Goal: Task Accomplishment & Management: Use online tool/utility

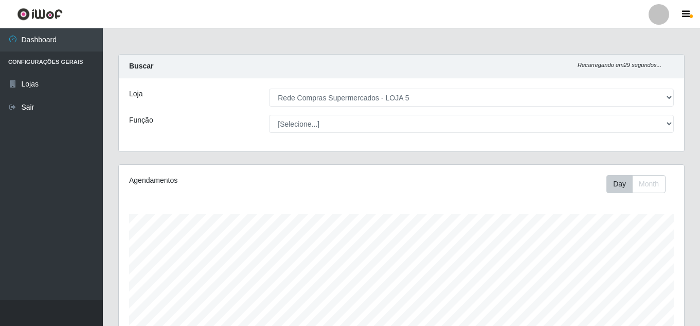
select select "397"
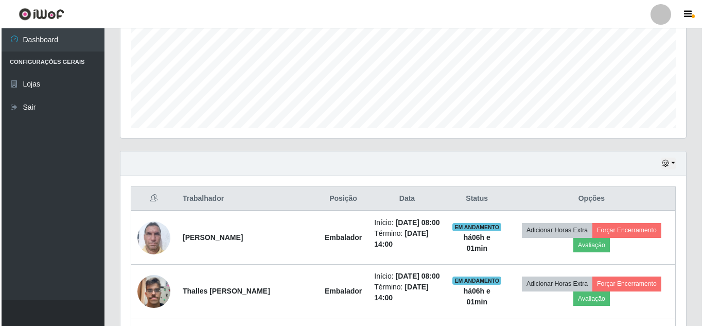
scroll to position [292, 0]
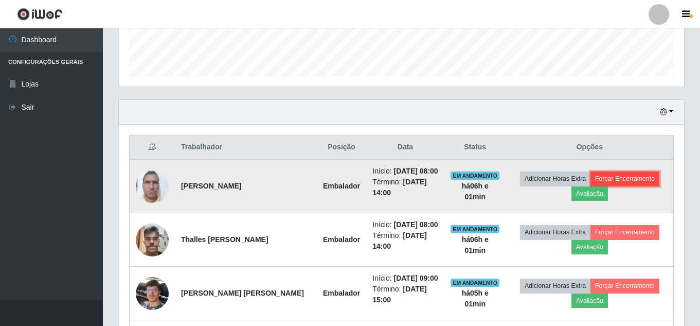
click at [613, 180] on button "Forçar Encerramento" at bounding box center [625, 178] width 69 height 14
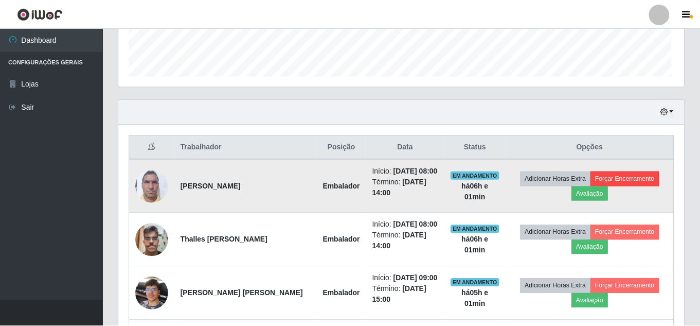
scroll to position [214, 560]
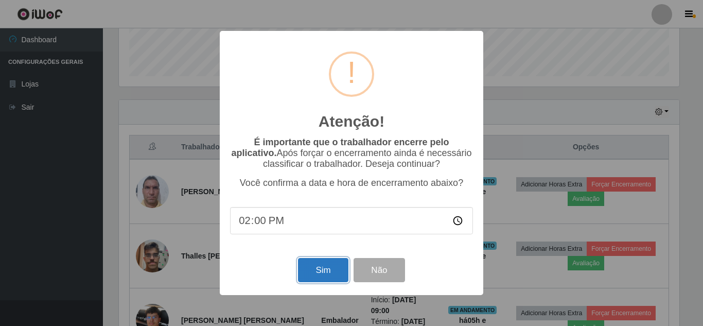
click at [305, 273] on button "Sim" at bounding box center [323, 270] width 50 height 24
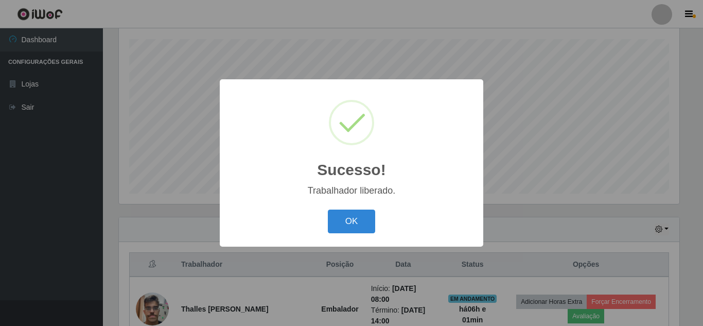
drag, startPoint x: 334, startPoint y: 224, endPoint x: 378, endPoint y: 213, distance: 45.7
click at [338, 223] on button "OK" at bounding box center [352, 221] width 48 height 24
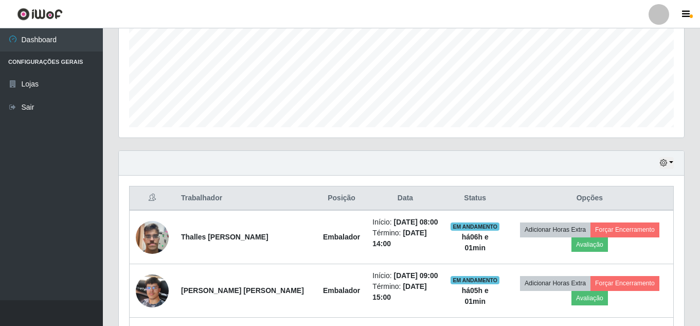
scroll to position [329, 0]
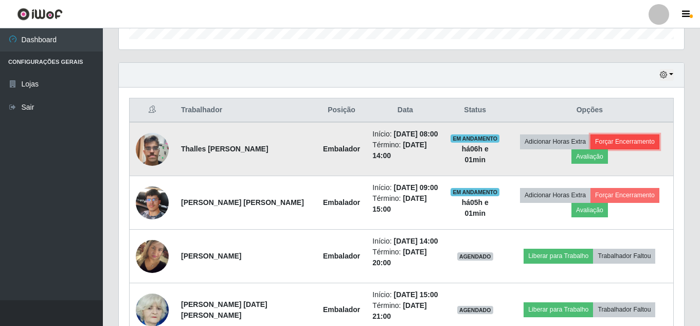
click at [633, 134] on button "Forçar Encerramento" at bounding box center [625, 141] width 69 height 14
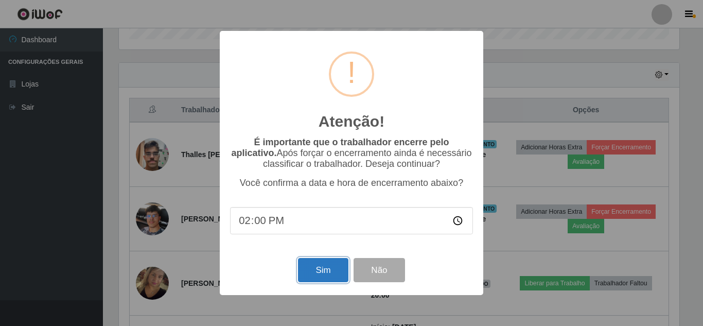
drag, startPoint x: 322, startPoint y: 277, endPoint x: 327, endPoint y: 276, distance: 5.2
click at [325, 277] on button "Sim" at bounding box center [323, 270] width 50 height 24
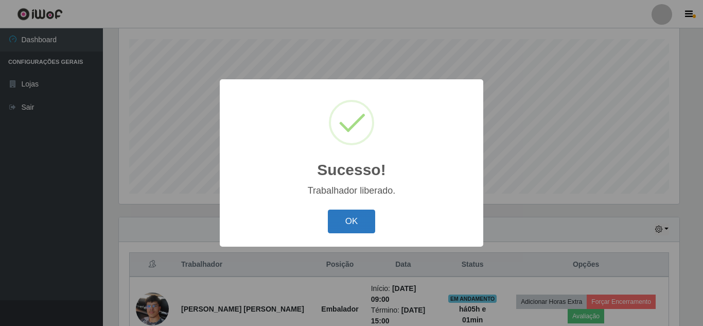
click at [354, 215] on button "OK" at bounding box center [352, 221] width 48 height 24
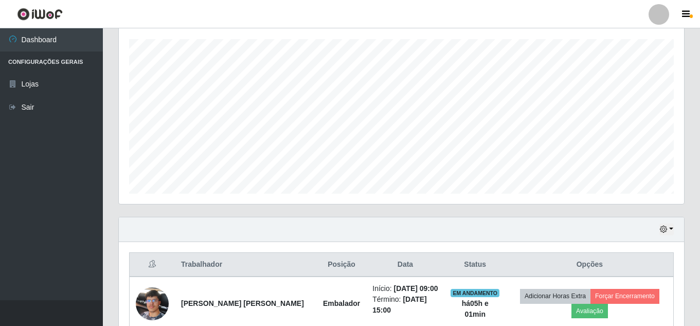
scroll to position [214, 566]
click at [662, 220] on div "Hoje 1 dia 3 dias 1 Semana Não encerrados" at bounding box center [402, 229] width 566 height 25
click at [661, 226] on icon "button" at bounding box center [663, 228] width 7 height 7
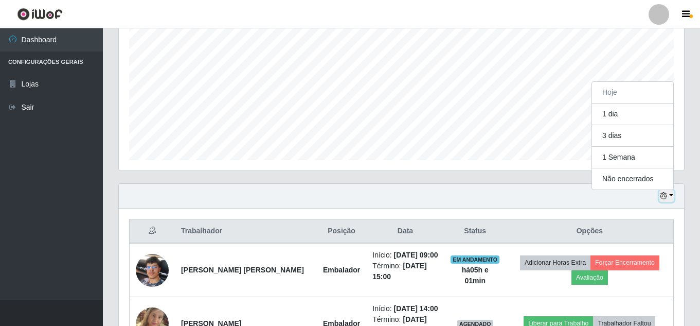
scroll to position [226, 0]
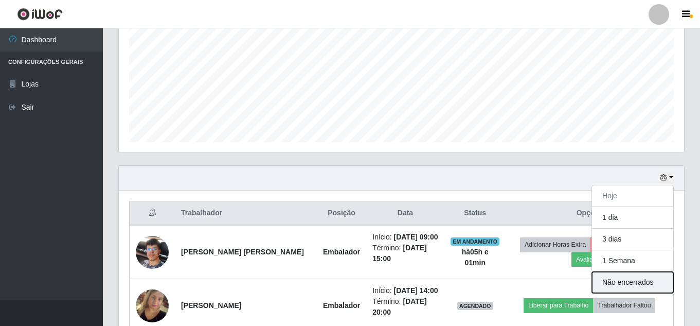
click at [628, 284] on button "Não encerrados" at bounding box center [632, 282] width 81 height 21
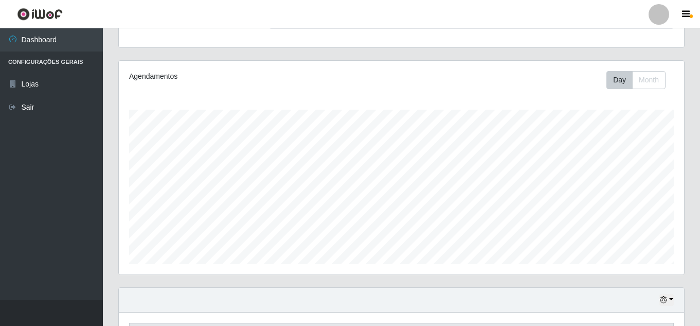
scroll to position [0, 0]
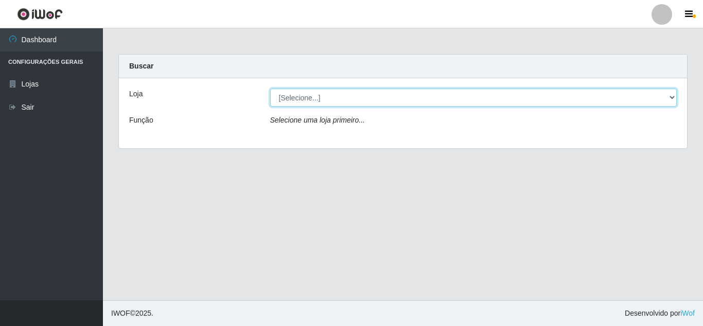
click at [308, 105] on select "[Selecione...] Rede Compras Supermercados - LOJA 5" at bounding box center [473, 98] width 407 height 18
select select "397"
click at [270, 89] on select "[Selecione...] Rede Compras Supermercados - LOJA 5" at bounding box center [473, 98] width 407 height 18
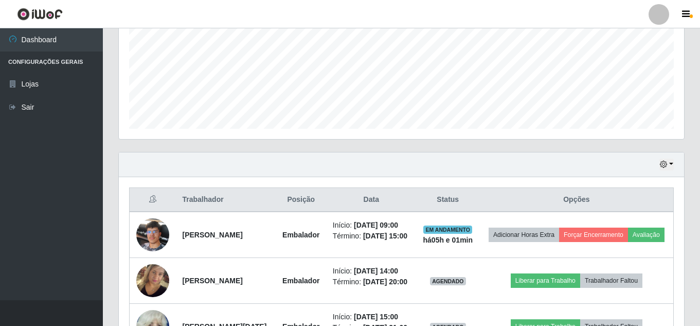
scroll to position [257, 0]
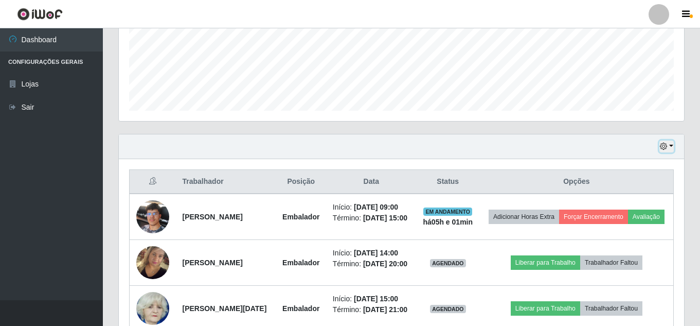
click at [663, 147] on icon "button" at bounding box center [663, 146] width 7 height 7
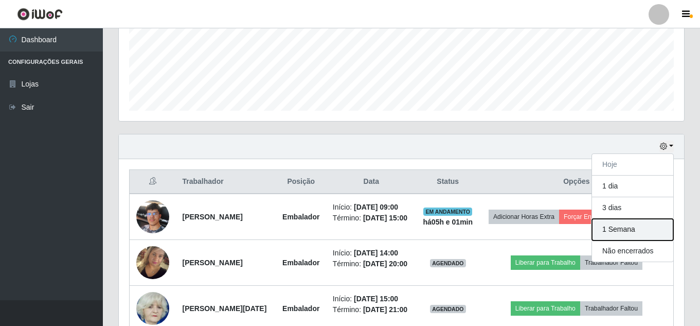
click at [613, 232] on button "1 Semana" at bounding box center [632, 230] width 81 height 22
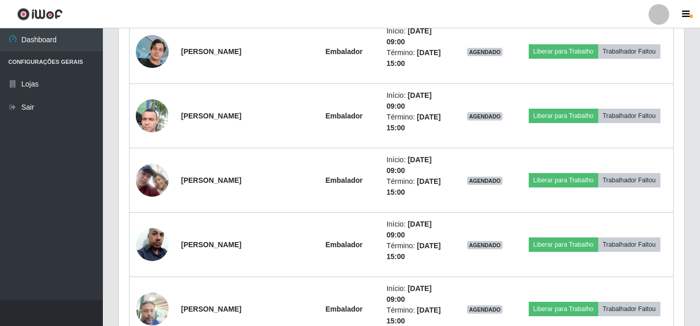
scroll to position [1853, 0]
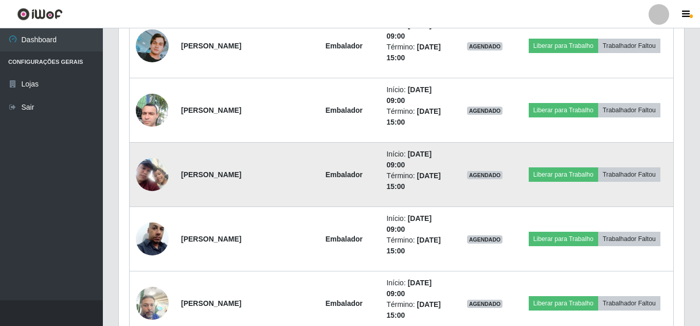
click at [154, 172] on img at bounding box center [152, 174] width 33 height 33
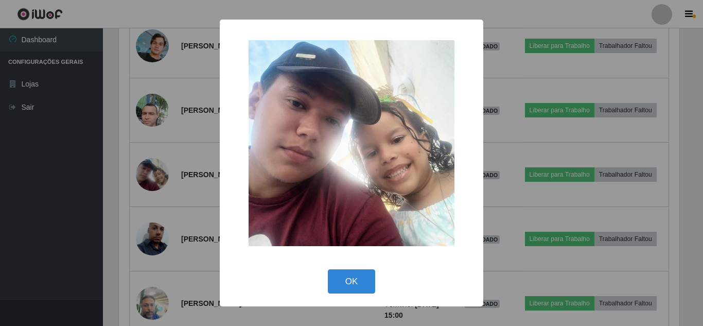
click at [333, 267] on div "OK Cancel" at bounding box center [351, 281] width 243 height 29
click at [343, 275] on button "OK" at bounding box center [352, 281] width 48 height 24
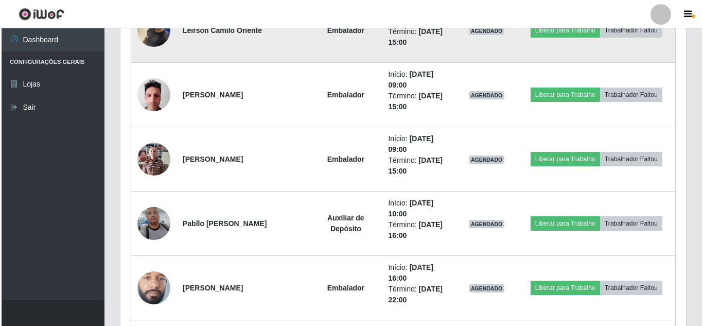
scroll to position [3757, 0]
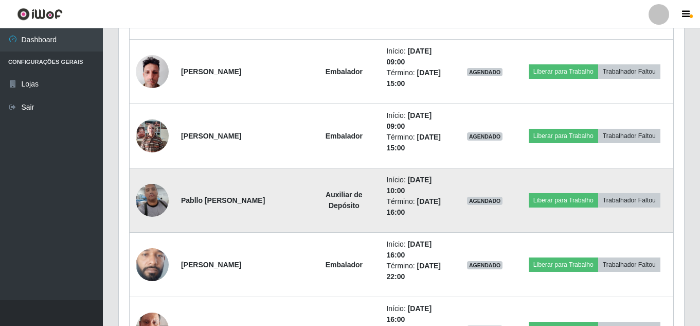
click at [148, 207] on img at bounding box center [152, 200] width 33 height 59
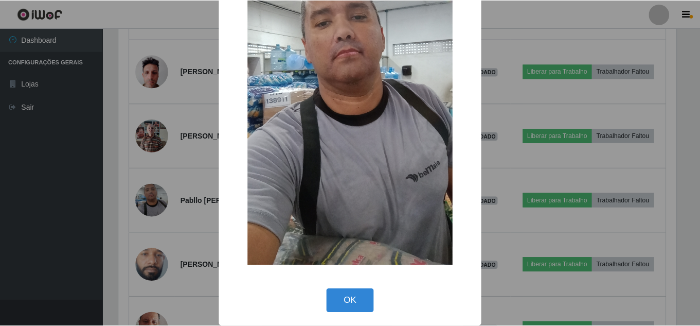
scroll to position [130, 0]
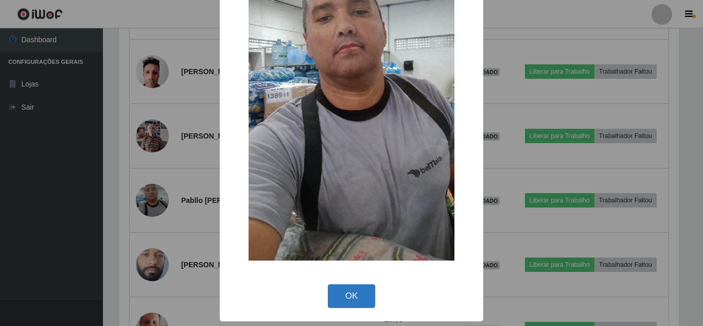
click at [357, 294] on button "OK" at bounding box center [352, 296] width 48 height 24
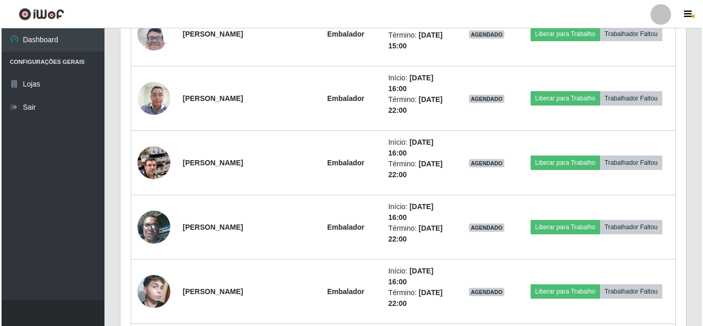
scroll to position [5918, 0]
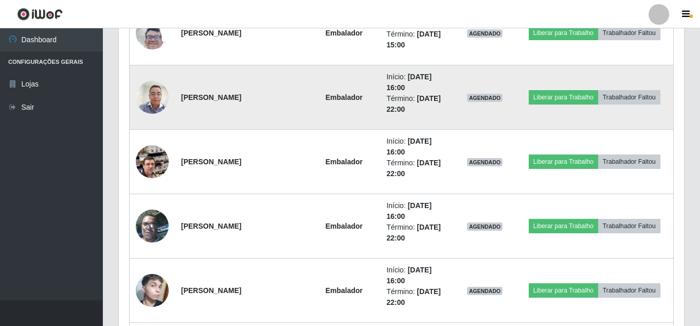
click at [155, 98] on img at bounding box center [152, 97] width 33 height 44
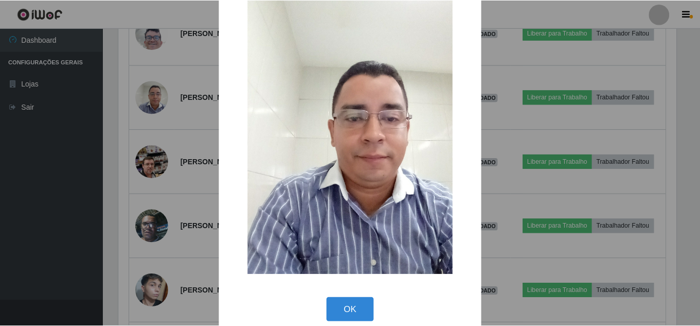
scroll to position [39, 0]
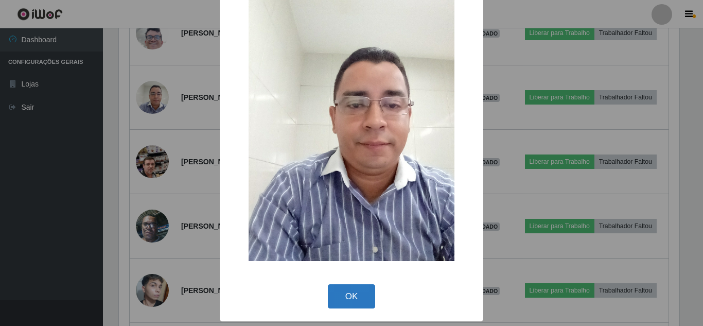
click at [364, 291] on button "OK" at bounding box center [352, 296] width 48 height 24
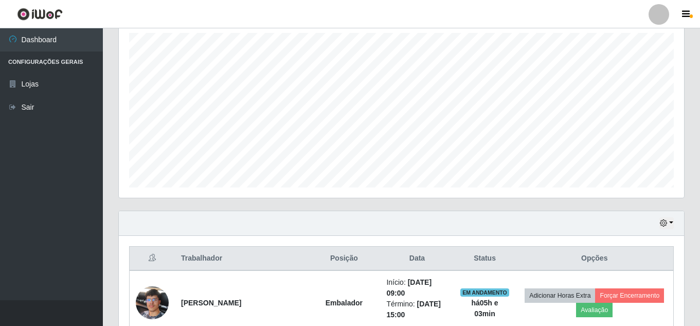
scroll to position [0, 0]
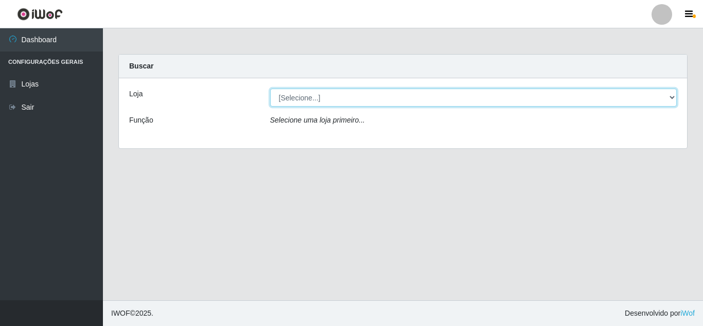
click at [341, 103] on select "[Selecione...] Rede Compras Supermercados - LOJA 5" at bounding box center [473, 98] width 407 height 18
select select "397"
click at [270, 89] on select "[Selecione...] Rede Compras Supermercados - LOJA 5" at bounding box center [473, 98] width 407 height 18
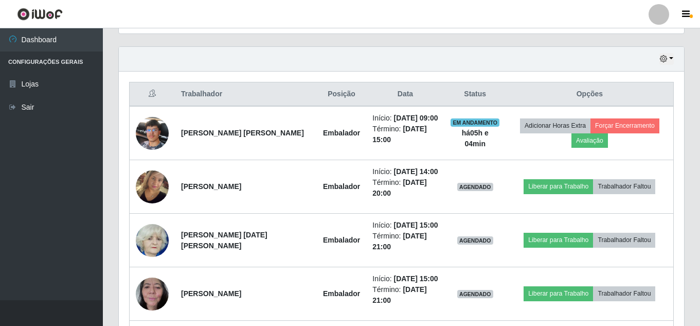
scroll to position [412, 0]
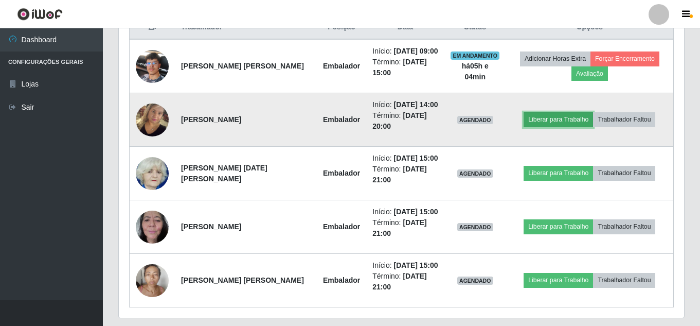
click at [553, 120] on button "Liberar para Trabalho" at bounding box center [558, 119] width 69 height 14
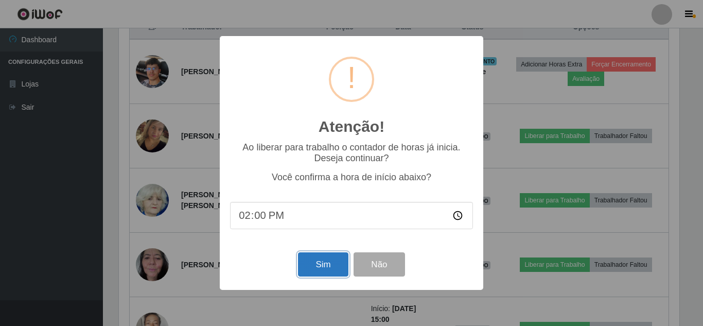
click at [316, 260] on button "Sim" at bounding box center [323, 264] width 50 height 24
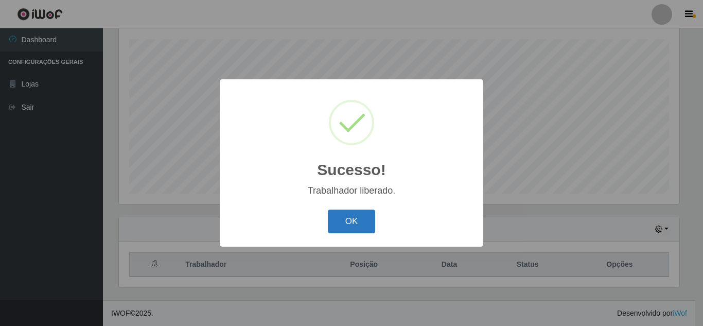
click at [367, 222] on button "OK" at bounding box center [352, 221] width 48 height 24
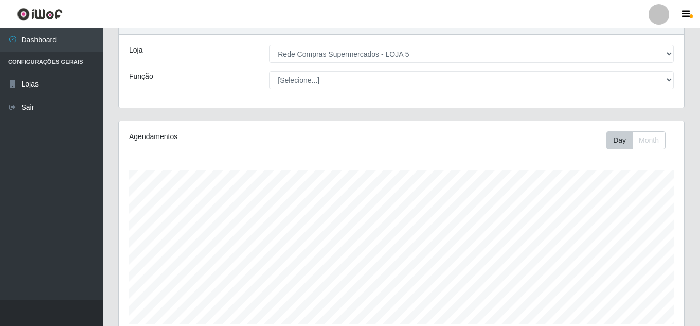
scroll to position [20, 0]
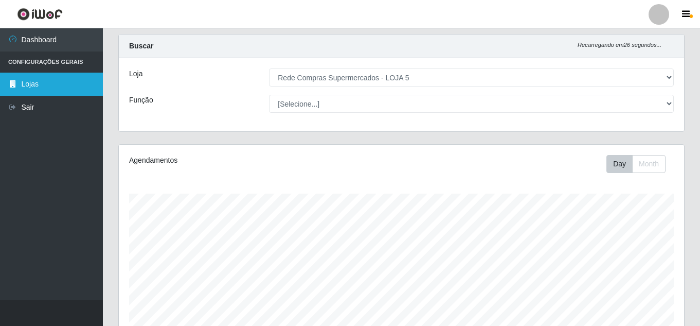
click at [23, 82] on link "Lojas" at bounding box center [51, 84] width 103 height 23
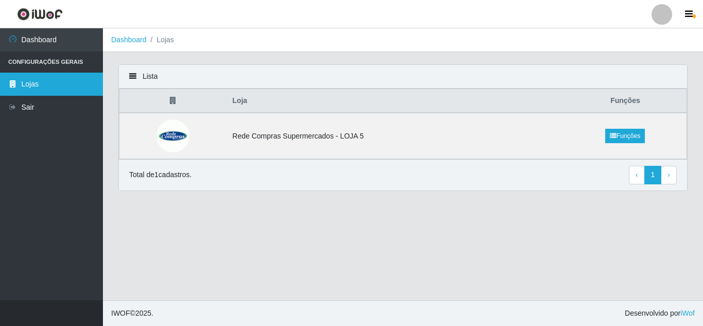
click at [23, 82] on link "Lojas" at bounding box center [51, 84] width 103 height 23
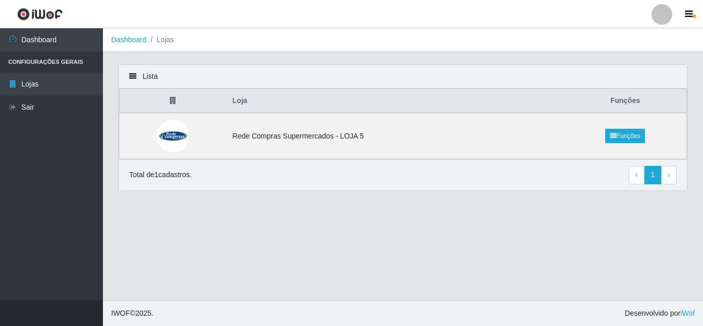
click at [133, 45] on li "Dashboard" at bounding box center [129, 39] width 36 height 11
click at [164, 44] on li "Lojas" at bounding box center [160, 39] width 27 height 11
click at [167, 40] on li "Lojas" at bounding box center [160, 39] width 27 height 11
click at [56, 60] on li "Configurações Gerais" at bounding box center [51, 61] width 103 height 21
click at [649, 12] on link at bounding box center [661, 14] width 31 height 21
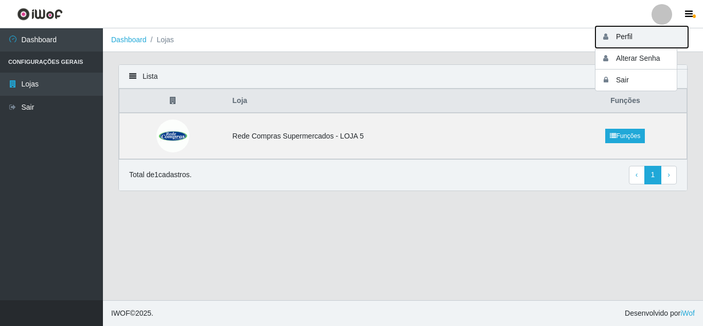
click at [642, 30] on button "Perfil" at bounding box center [641, 37] width 93 height 22
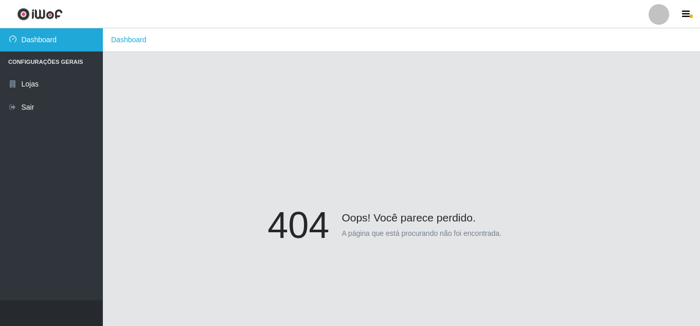
click at [51, 45] on link "Dashboard" at bounding box center [51, 39] width 103 height 23
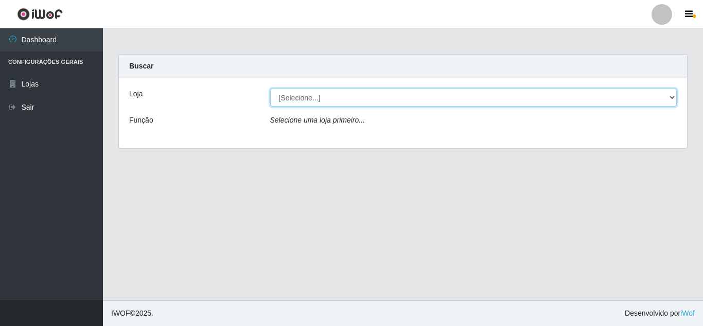
click at [340, 103] on select "[Selecione...] Rede Compras Supermercados - LOJA 5" at bounding box center [473, 98] width 407 height 18
select select "397"
click at [270, 89] on select "[Selecione...] Rede Compras Supermercados - LOJA 5" at bounding box center [473, 98] width 407 height 18
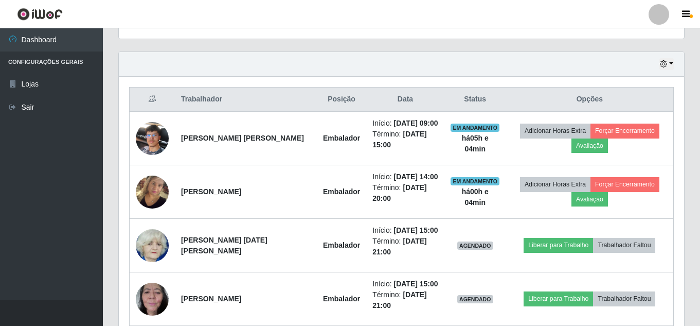
scroll to position [339, 0]
